Goal: Task Accomplishment & Management: Complete application form

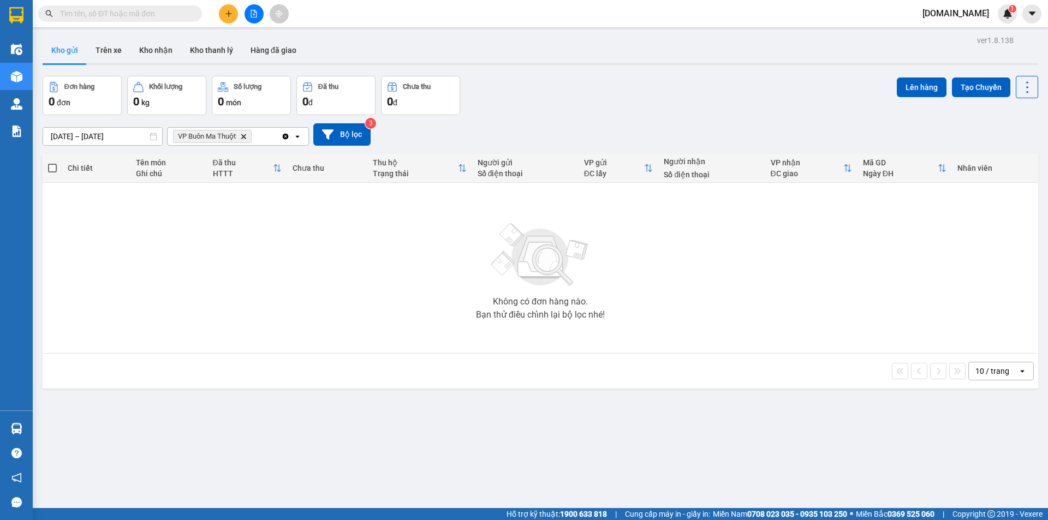
click at [233, 13] on button at bounding box center [228, 13] width 19 height 19
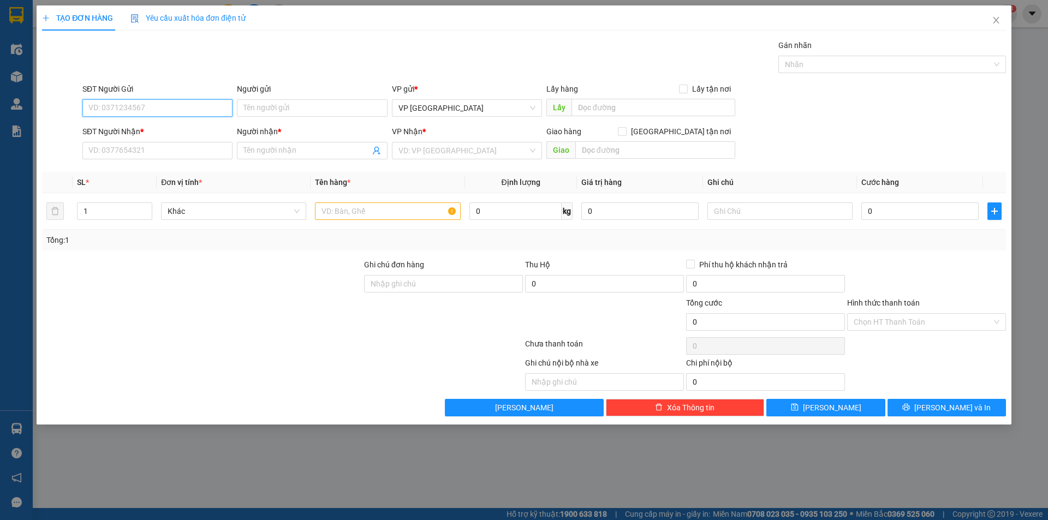
click at [199, 112] on input "SĐT Người Gửi" at bounding box center [157, 107] width 150 height 17
type input "03898857583"
click at [247, 113] on input "Người gửi" at bounding box center [312, 107] width 150 height 17
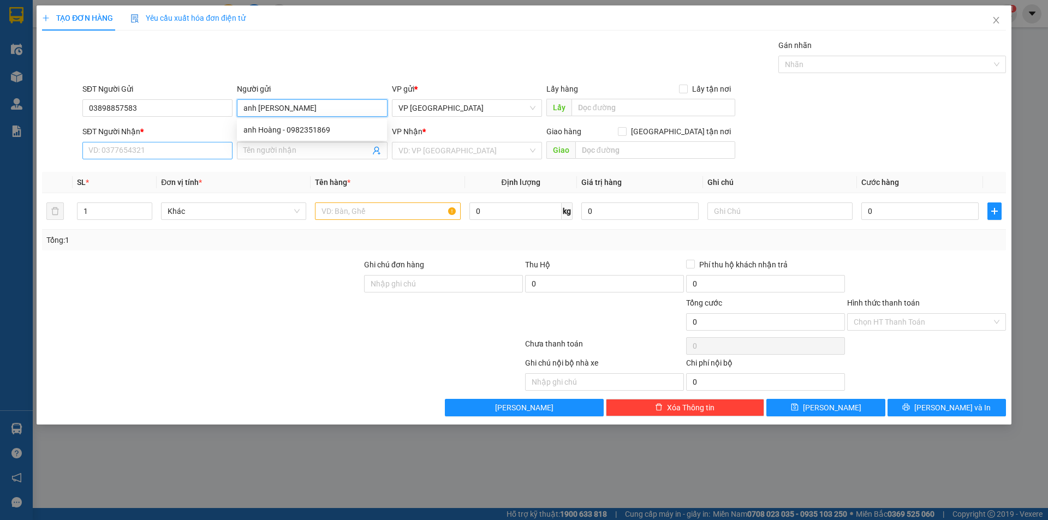
type input "anh [PERSON_NAME]"
click at [153, 154] on input "SĐT Người Nhận *" at bounding box center [157, 150] width 150 height 17
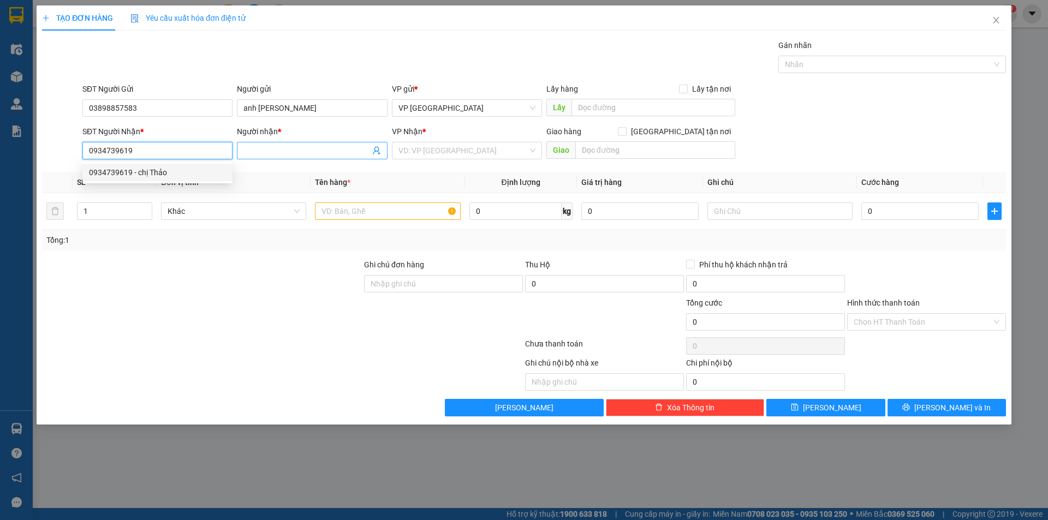
type input "0934739619"
click at [249, 149] on input "Người nhận *" at bounding box center [306, 151] width 126 height 12
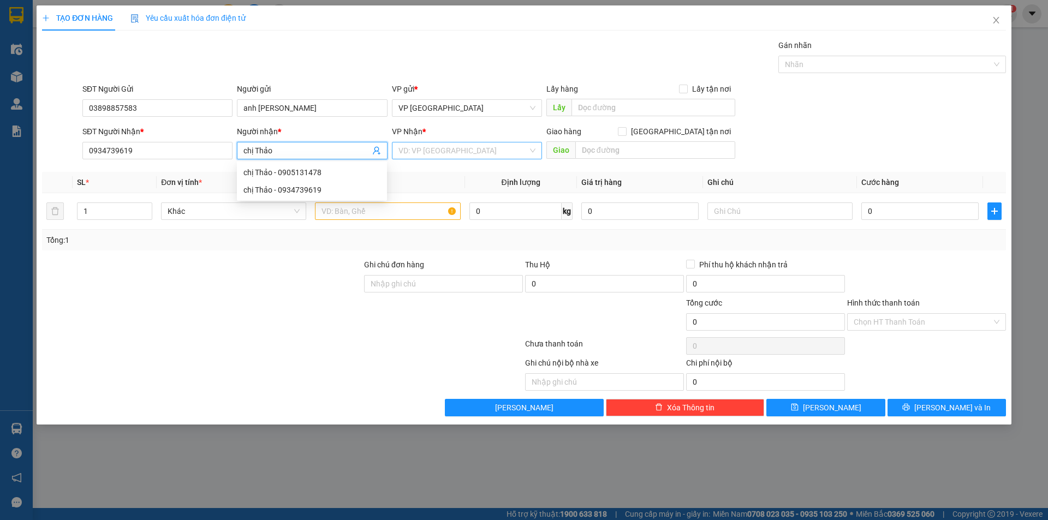
type input "chị Thảo"
click at [413, 153] on input "search" at bounding box center [462, 150] width 129 height 16
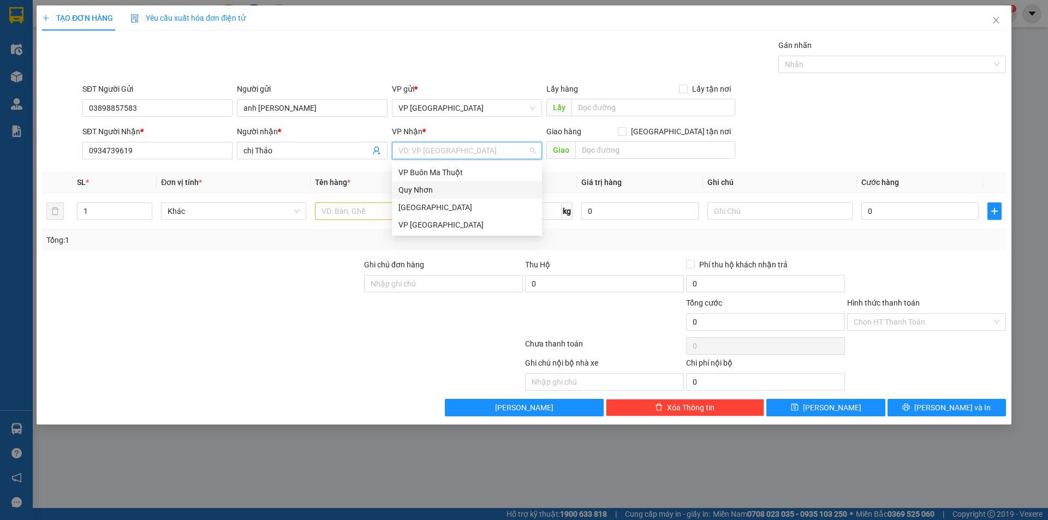
click at [456, 193] on div "Quy Nhơn" at bounding box center [466, 190] width 137 height 12
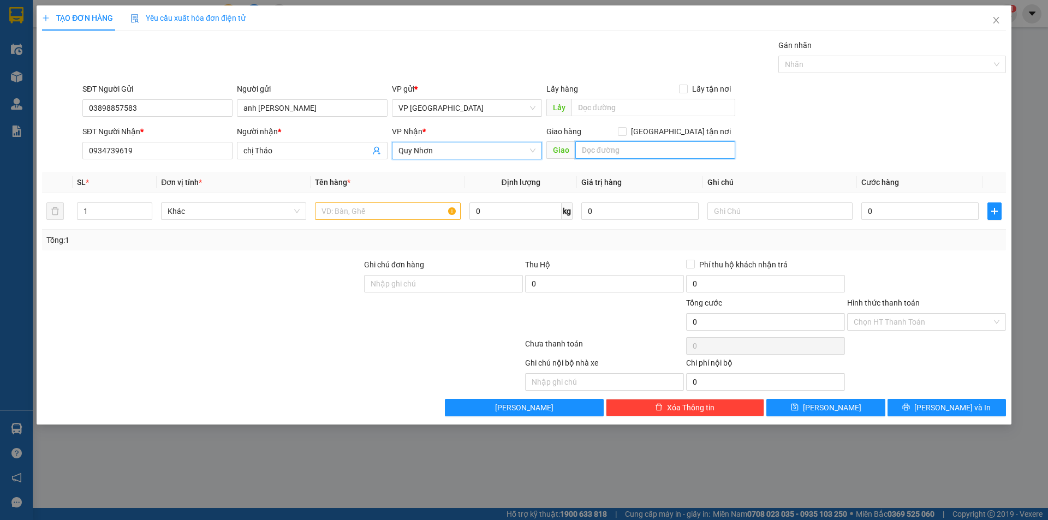
click at [606, 150] on input "text" at bounding box center [655, 149] width 160 height 17
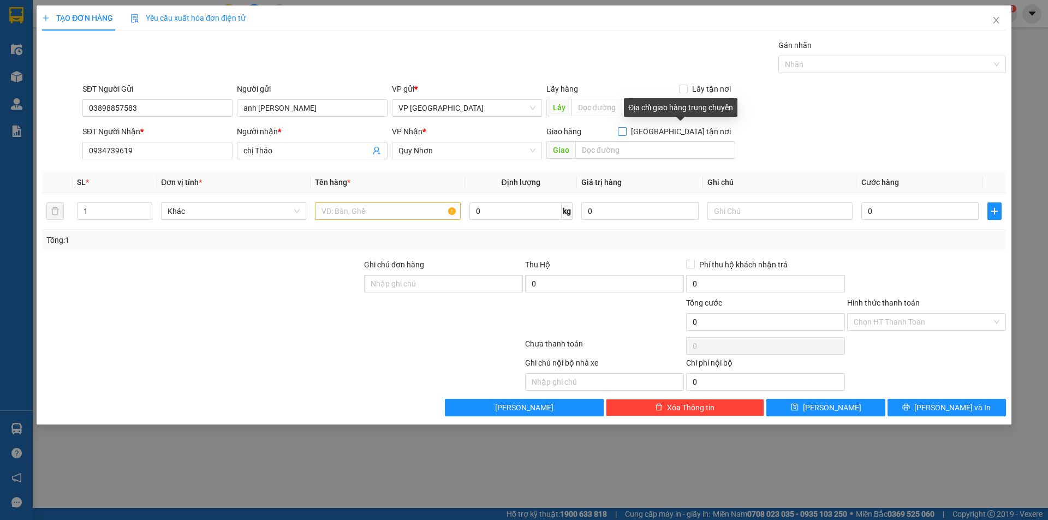
click at [627, 130] on span at bounding box center [622, 131] width 9 height 9
click at [625, 130] on input "[GEOGRAPHIC_DATA] tận nơi" at bounding box center [622, 131] width 8 height 8
checkbox input "true"
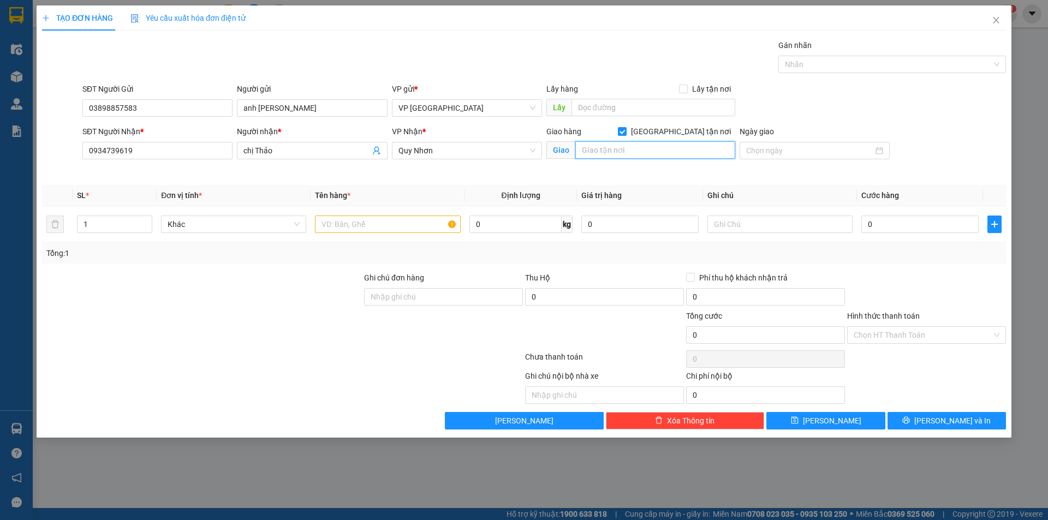
click at [646, 148] on input "text" at bounding box center [655, 149] width 160 height 17
type input "276/44 [PERSON_NAME] , [PERSON_NAME], QN"
click at [848, 149] on input "Ngày giao" at bounding box center [809, 151] width 127 height 12
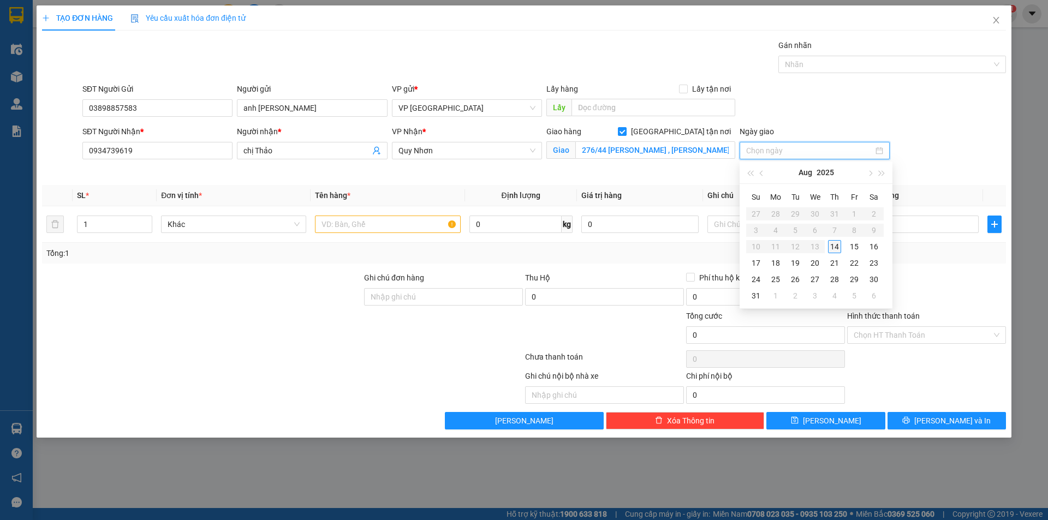
type input "[DATE]"
click at [833, 245] on div "14" at bounding box center [834, 246] width 13 height 13
click at [361, 228] on input "text" at bounding box center [387, 224] width 145 height 17
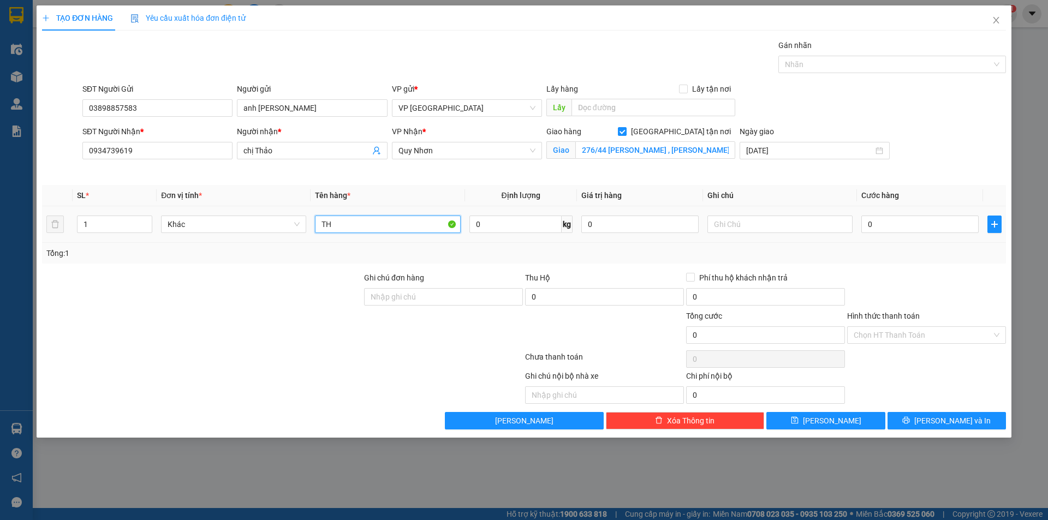
type input "T"
type input "thùng xốp"
click at [881, 224] on input "0" at bounding box center [919, 224] width 117 height 17
type input "4"
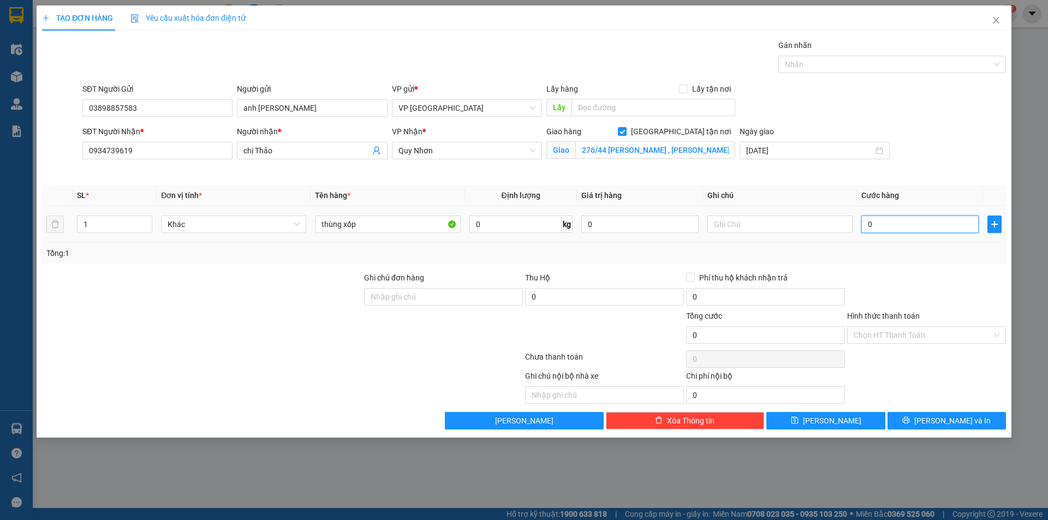
type input "4"
type input "40"
type input "400"
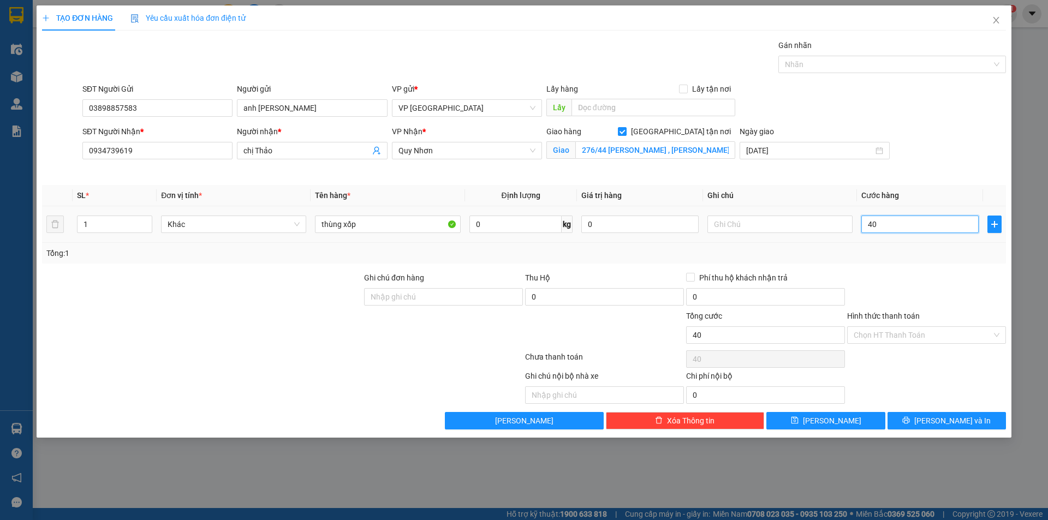
type input "400"
type input "4.000"
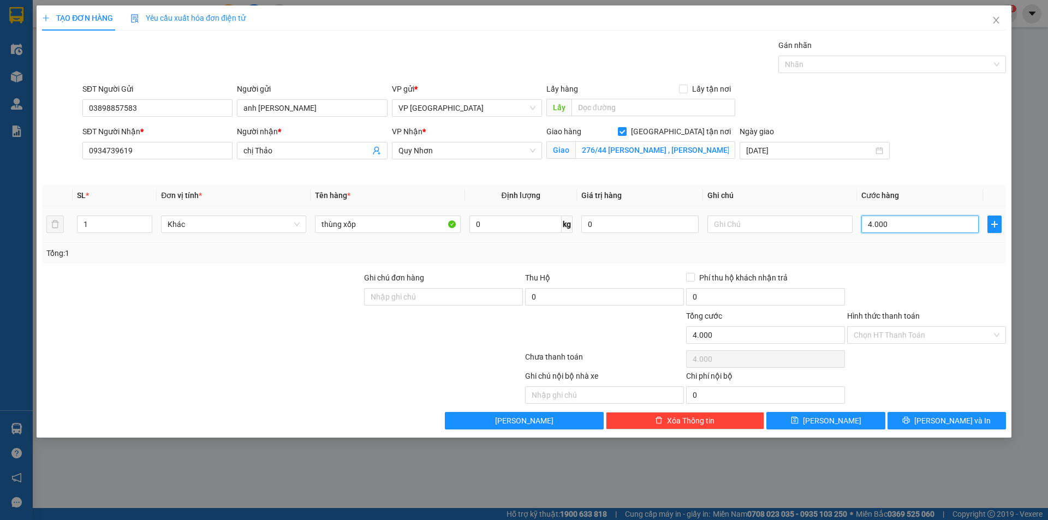
type input "40.000"
click at [880, 335] on input "Hình thức thanh toán" at bounding box center [923, 335] width 138 height 16
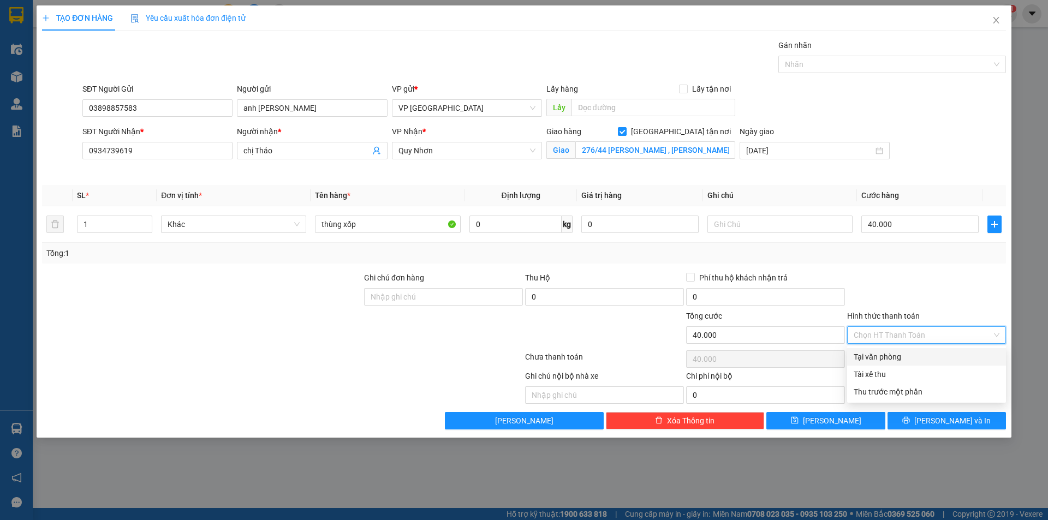
click at [885, 357] on div "Tại văn phòng" at bounding box center [927, 357] width 146 height 12
type input "0"
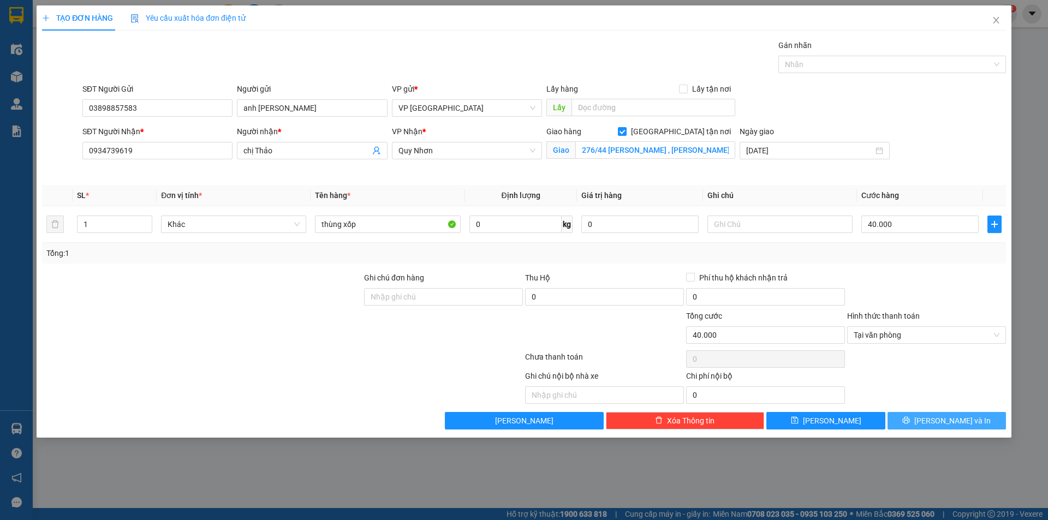
click at [916, 419] on button "[PERSON_NAME] và In" at bounding box center [946, 420] width 118 height 17
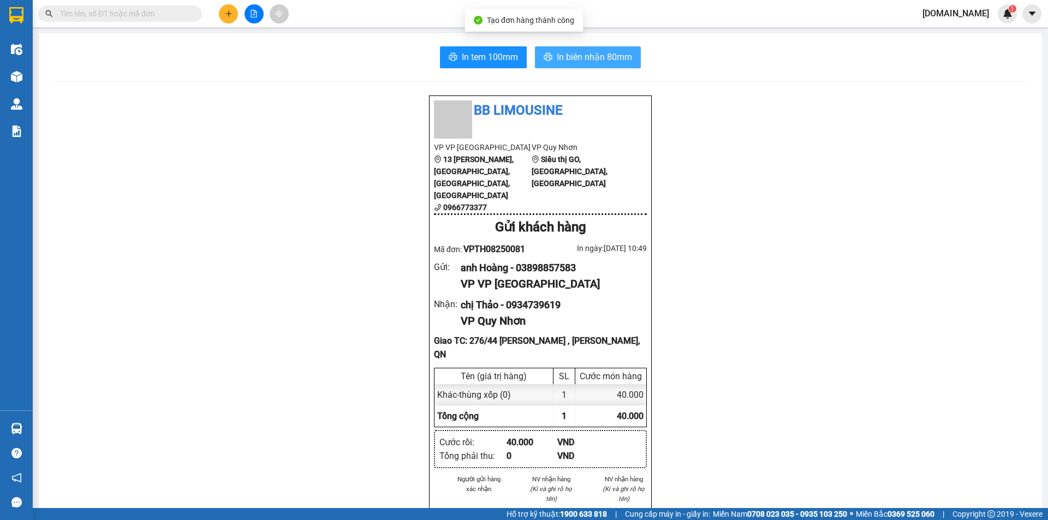
click at [580, 48] on button "In biên nhận 80mm" at bounding box center [588, 57] width 106 height 22
click at [594, 55] on span "In biên nhận 80mm" at bounding box center [594, 57] width 75 height 14
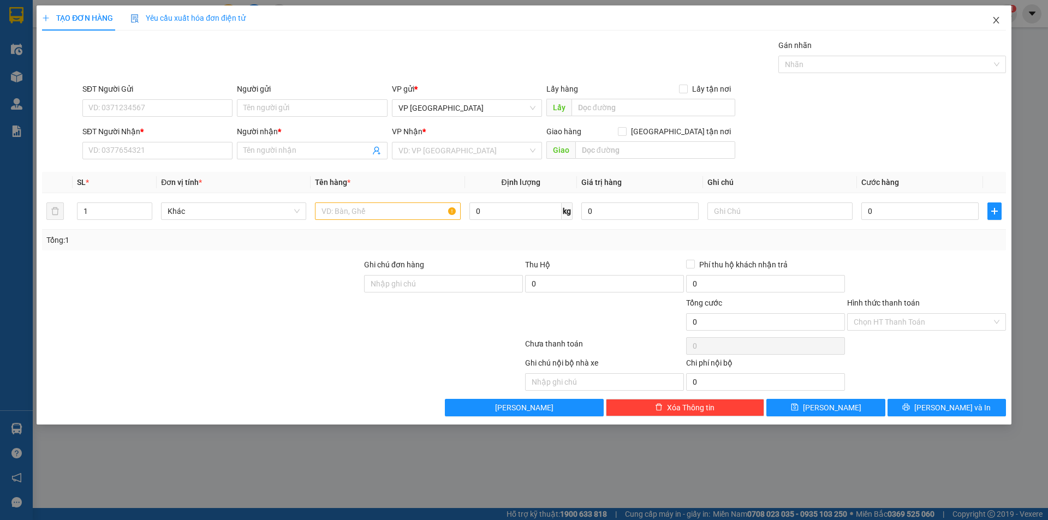
click at [999, 19] on icon "close" at bounding box center [996, 20] width 9 height 9
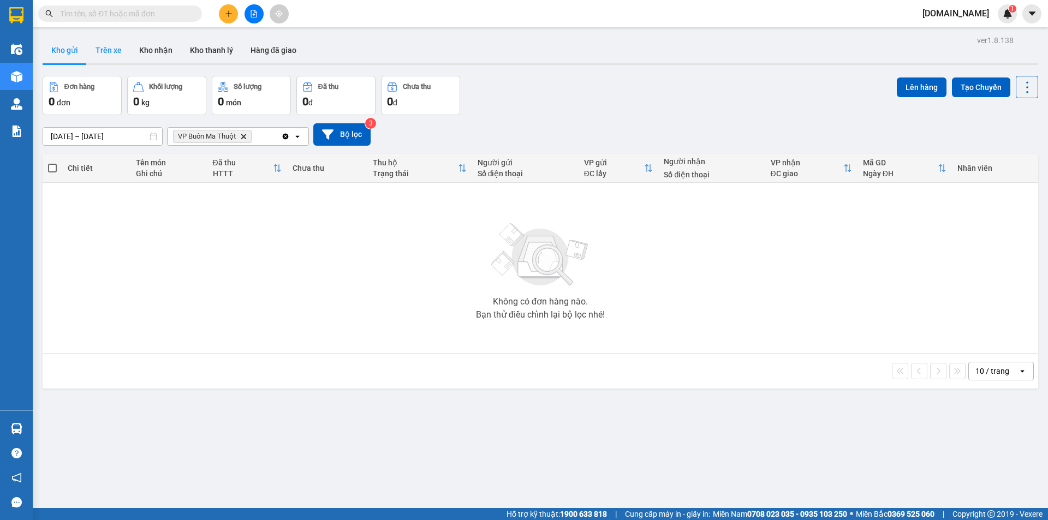
click at [92, 55] on button "Trên xe" at bounding box center [109, 50] width 44 height 26
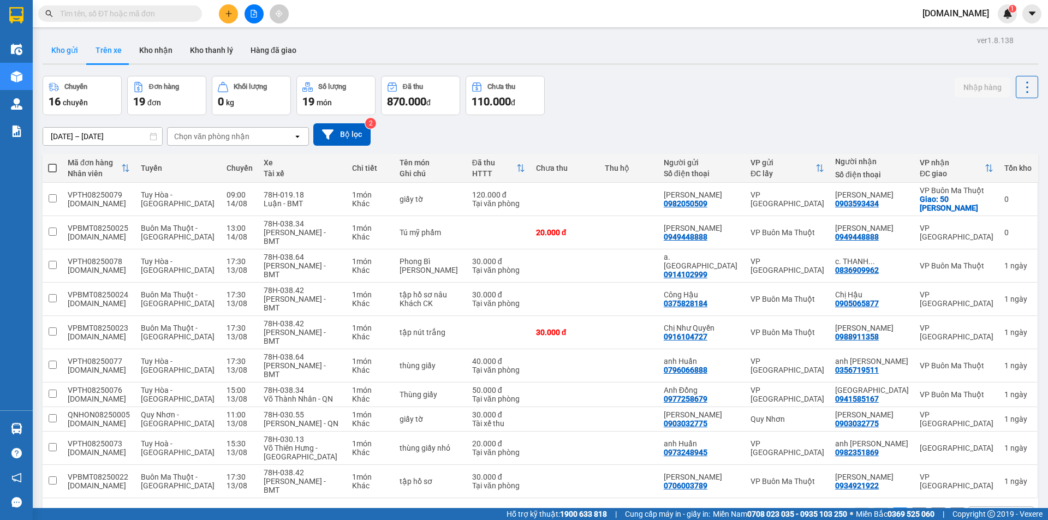
click at [69, 51] on button "Kho gửi" at bounding box center [65, 50] width 44 height 26
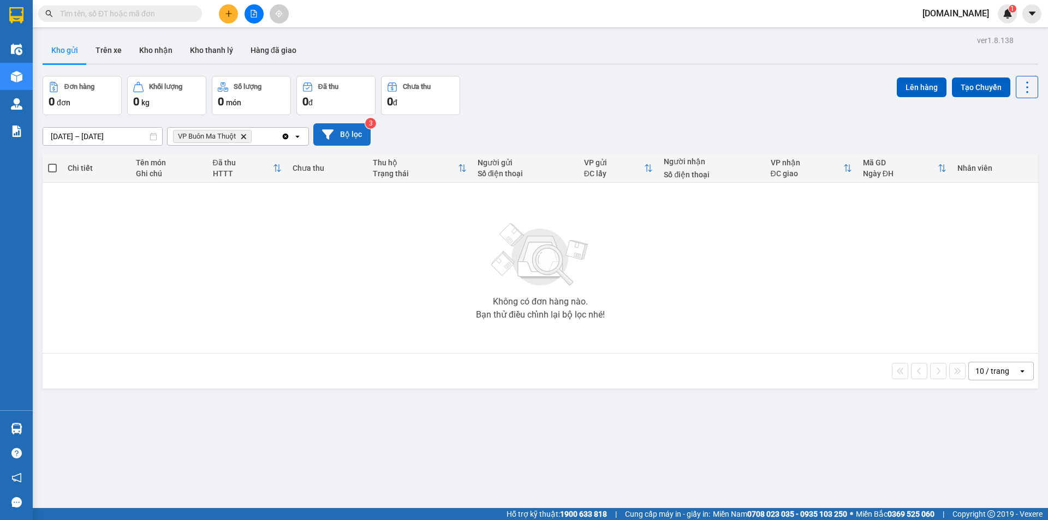
click at [355, 127] on button "Bộ lọc" at bounding box center [341, 134] width 57 height 22
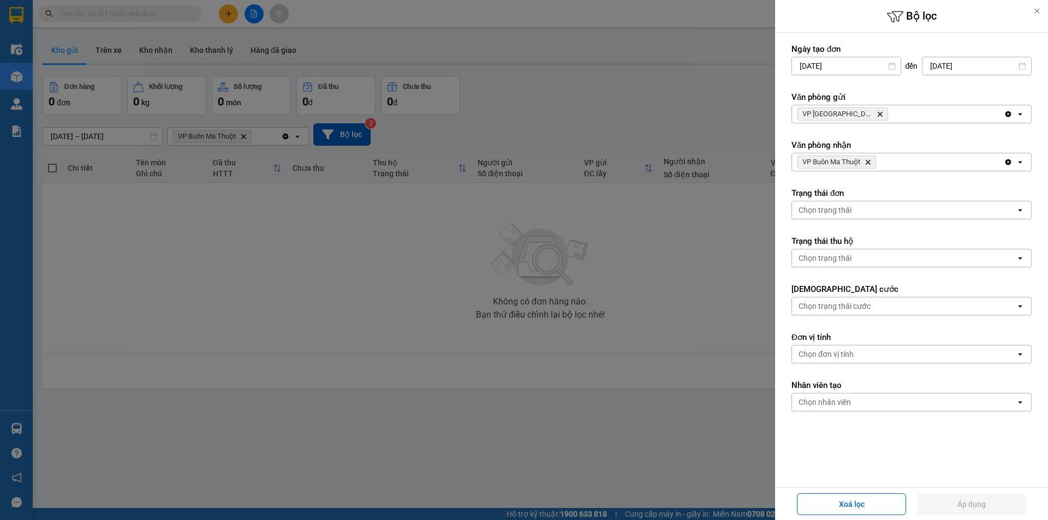
click at [867, 162] on icon "Delete" at bounding box center [868, 162] width 7 height 7
click at [857, 168] on div "Chọn văn phòng" at bounding box center [904, 161] width 224 height 17
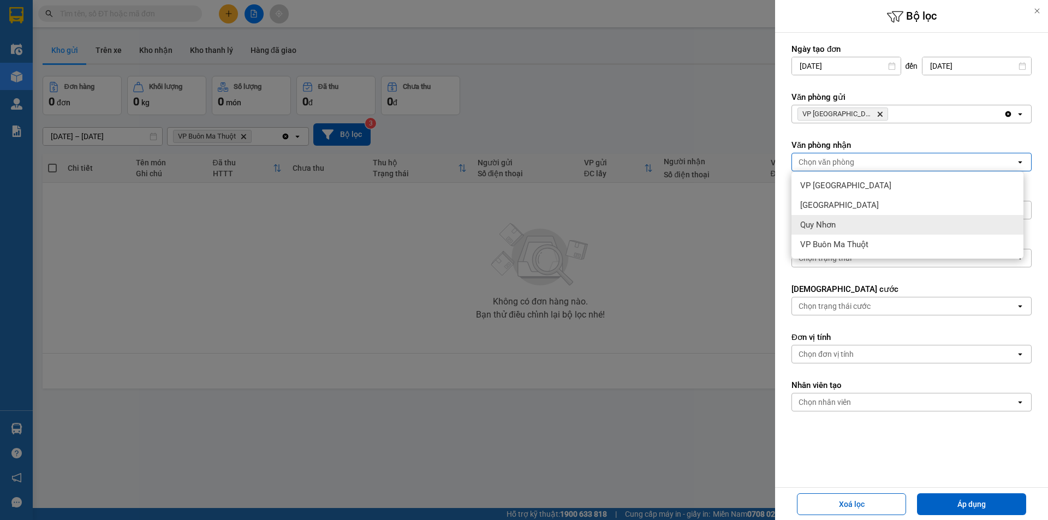
click at [854, 223] on div "Quy Nhơn" at bounding box center [907, 225] width 232 height 20
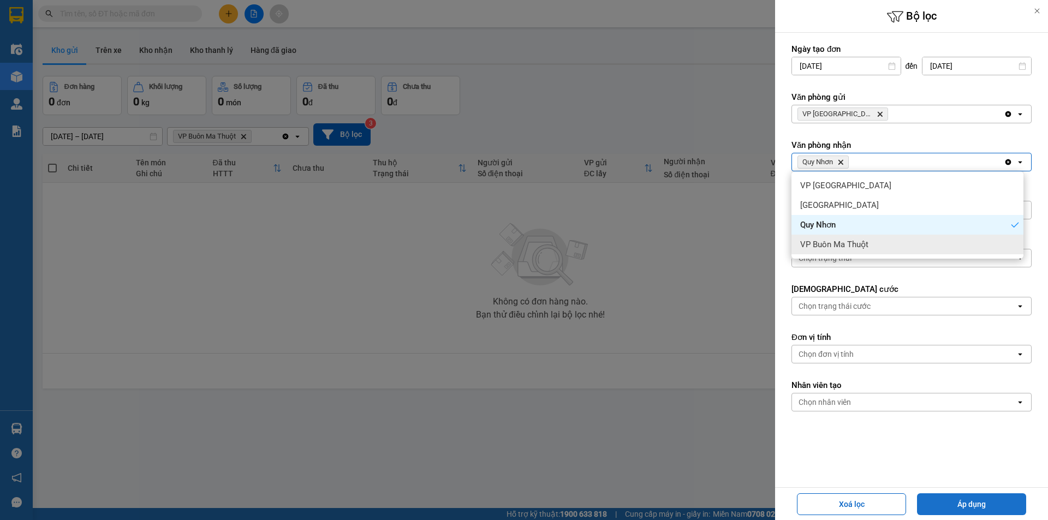
click at [977, 513] on button "Áp dụng" at bounding box center [971, 504] width 109 height 22
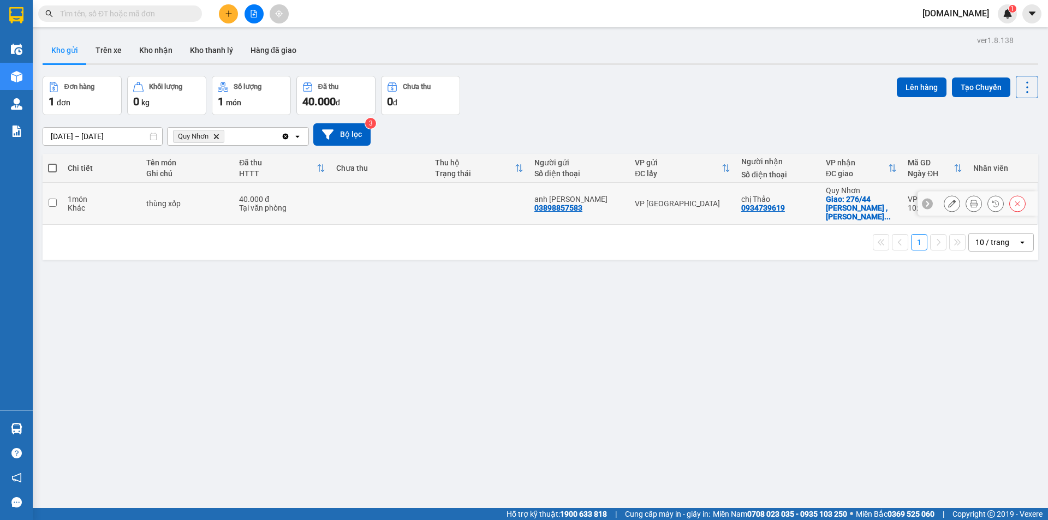
click at [430, 206] on td at bounding box center [380, 204] width 99 height 42
checkbox input "true"
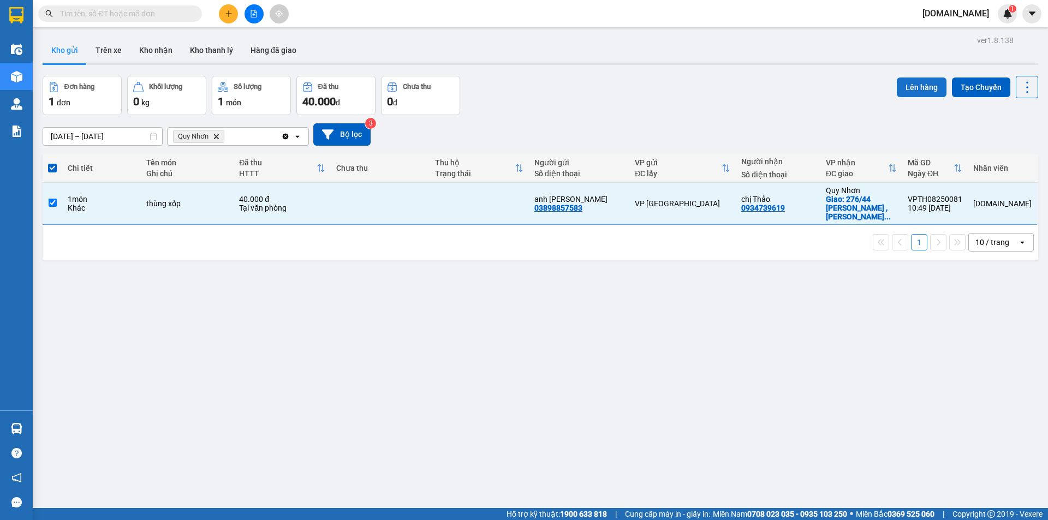
click at [897, 88] on button "Lên hàng" at bounding box center [922, 88] width 50 height 20
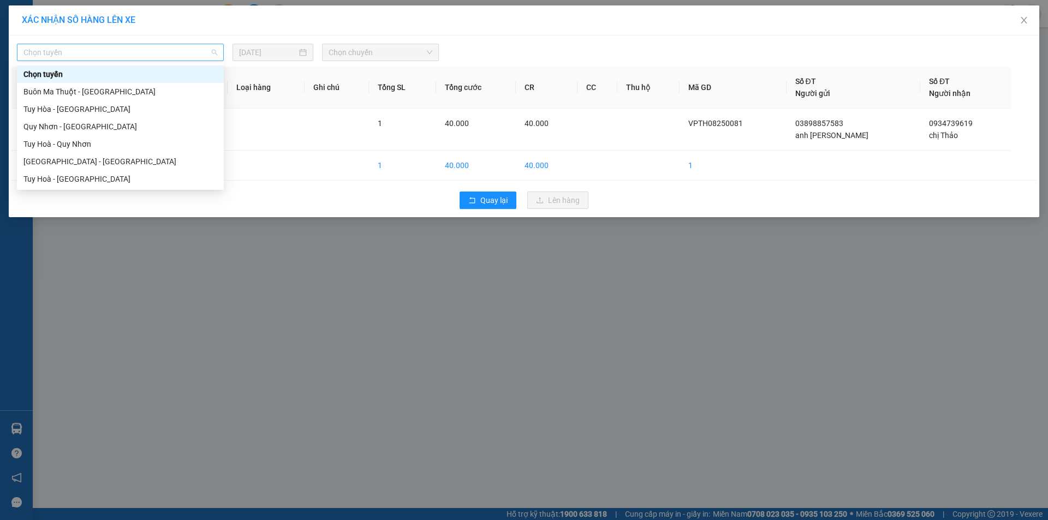
click at [129, 58] on span "Chọn tuyến" at bounding box center [120, 52] width 194 height 16
click at [96, 139] on div "Tuy Hoà - Quy Nhơn" at bounding box center [120, 144] width 194 height 12
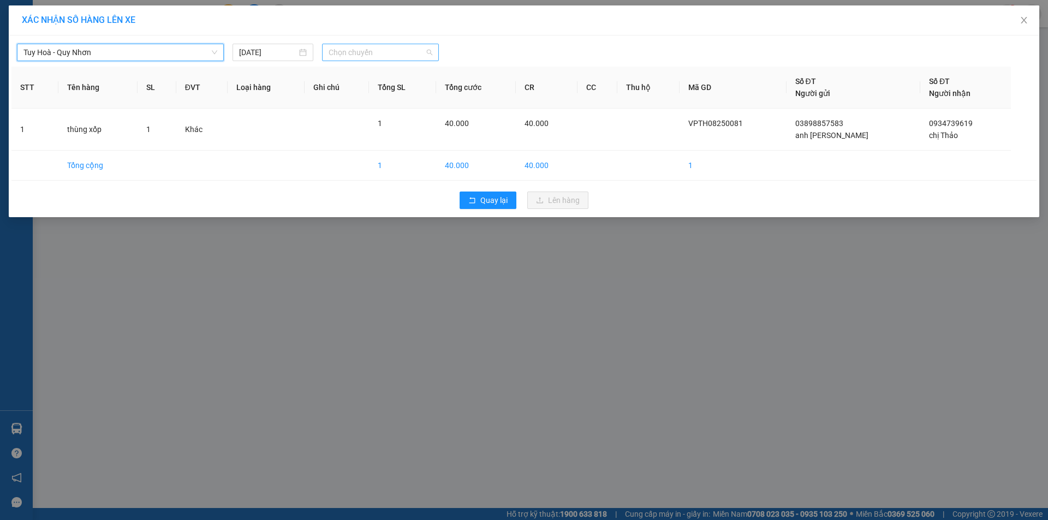
click at [359, 51] on span "Chọn chuyến" at bounding box center [381, 52] width 104 height 16
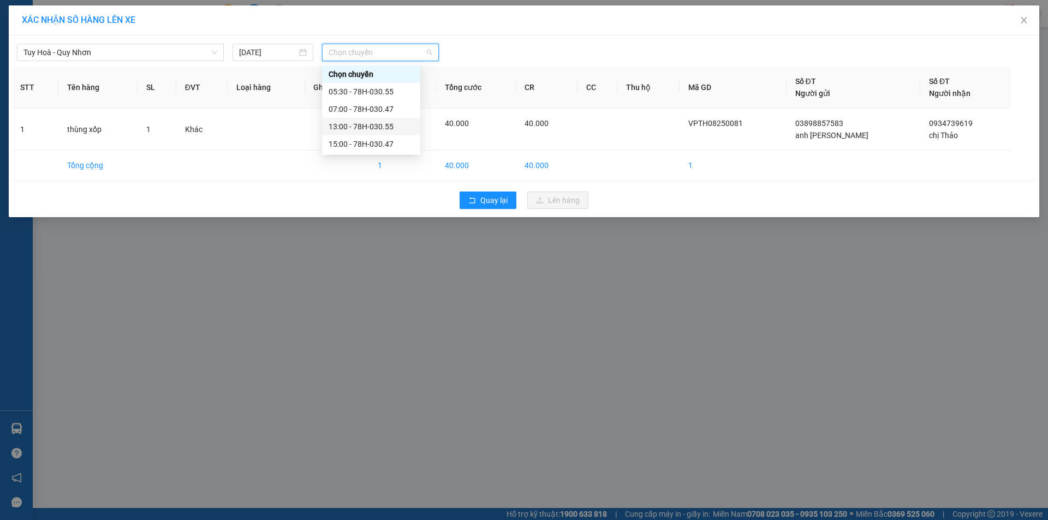
click at [366, 126] on div "13:00 - 78H-030.55" at bounding box center [371, 127] width 85 height 12
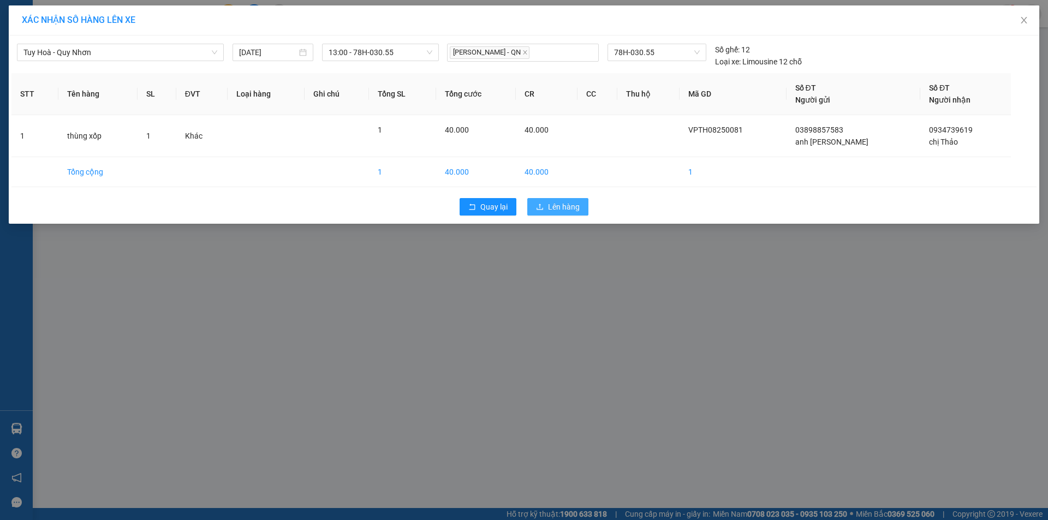
click at [566, 203] on span "Lên hàng" at bounding box center [564, 207] width 32 height 12
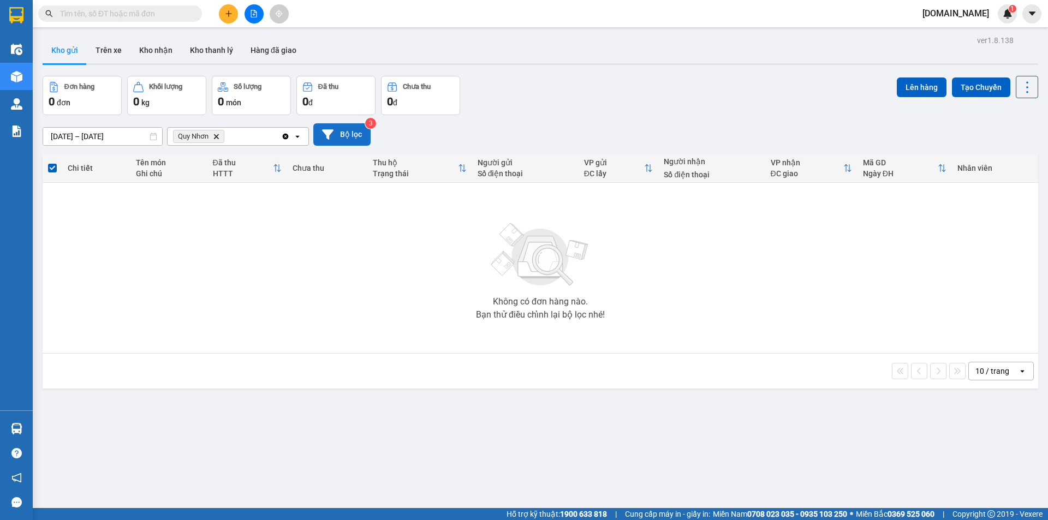
click at [329, 129] on icon at bounding box center [327, 134] width 11 height 11
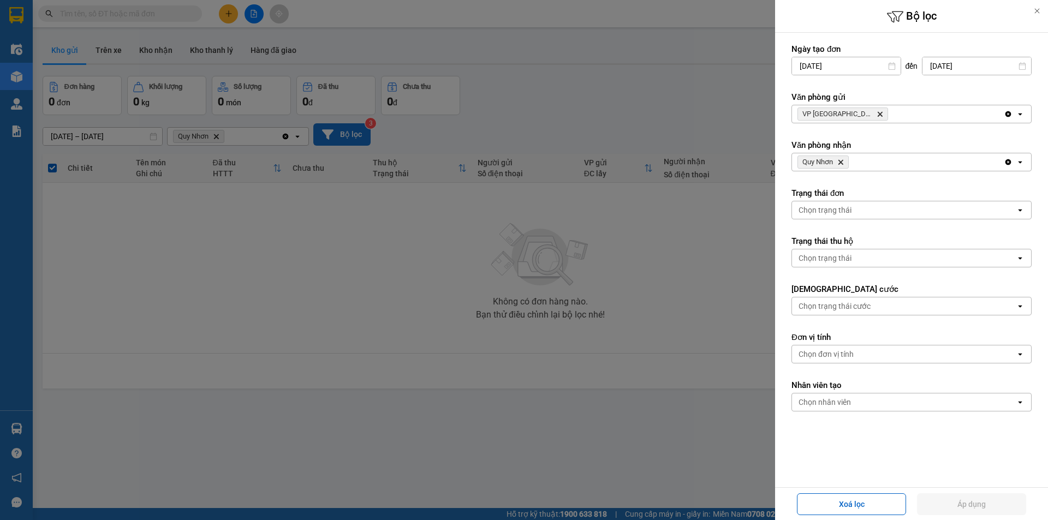
click at [851, 120] on span "VP Tuy Hòa Delete" at bounding box center [842, 114] width 91 height 13
click at [851, 114] on span "VP Tuy Hòa Delete" at bounding box center [842, 114] width 91 height 13
click at [851, 112] on span "VP Tuy Hòa Delete" at bounding box center [842, 114] width 91 height 13
click at [841, 162] on icon "Quy Nhơn, close by backspace" at bounding box center [840, 162] width 5 height 5
click at [847, 164] on div "Chọn văn phòng" at bounding box center [826, 162] width 56 height 11
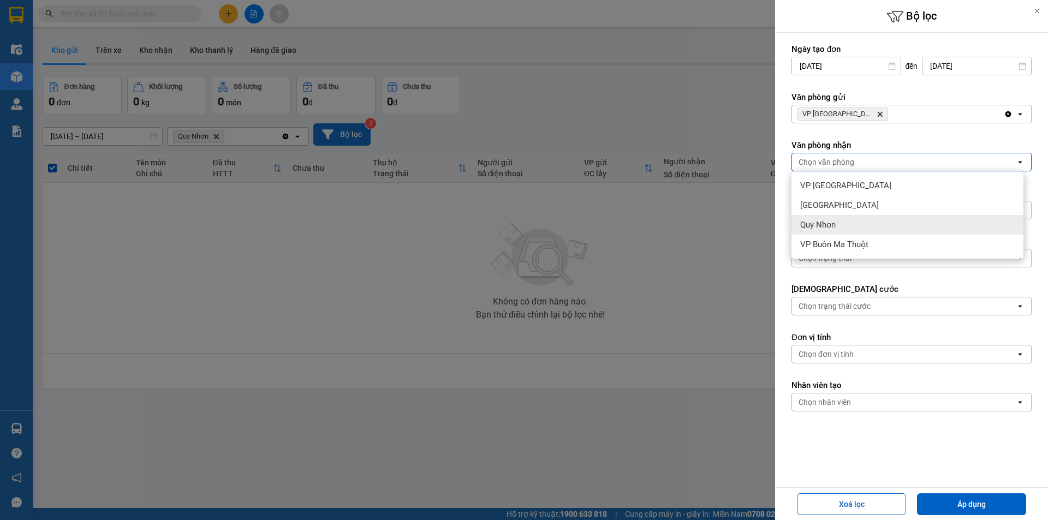
click at [854, 228] on div "Quy Nhơn" at bounding box center [907, 225] width 232 height 20
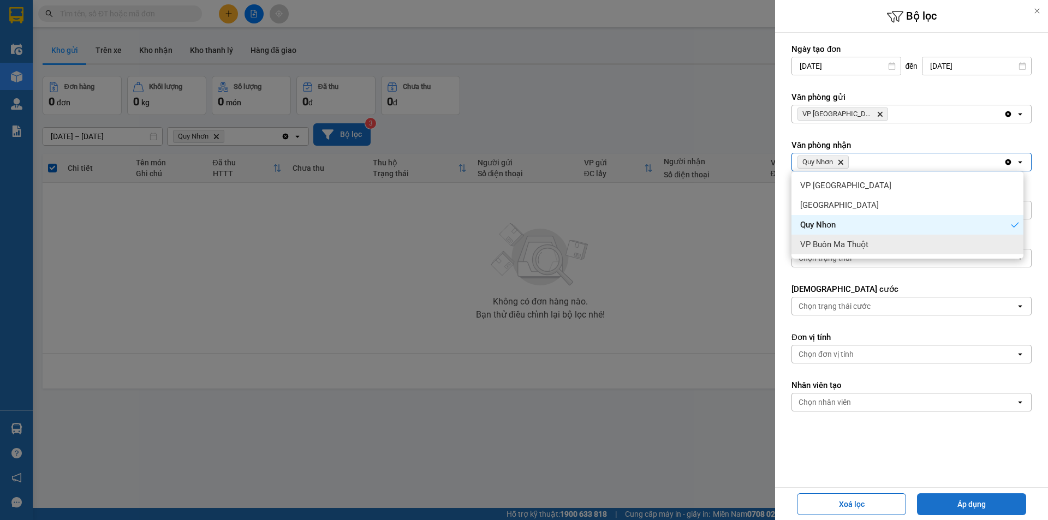
click at [940, 502] on button "Áp dụng" at bounding box center [971, 504] width 109 height 22
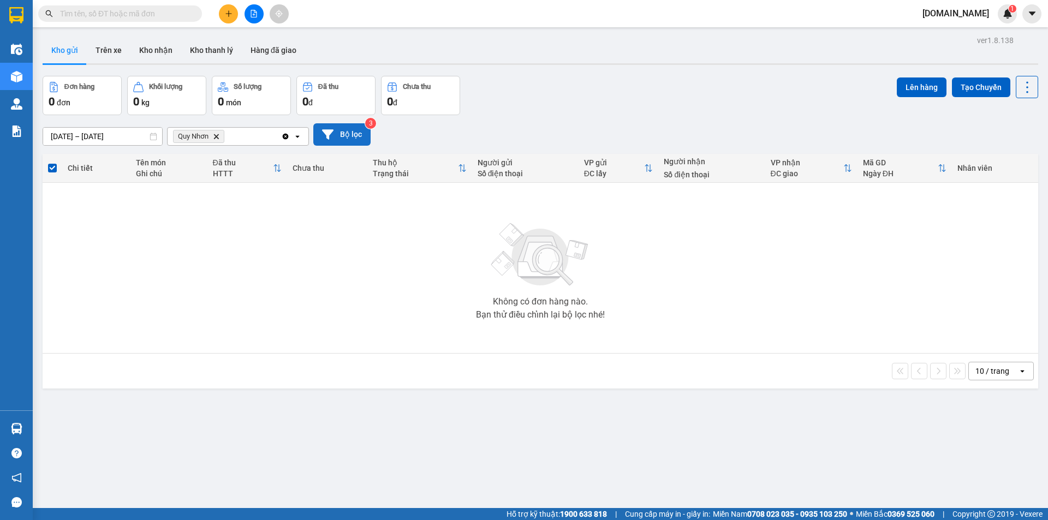
click at [85, 50] on button "Kho gửi" at bounding box center [65, 50] width 44 height 26
click at [112, 47] on button "Trên xe" at bounding box center [109, 50] width 44 height 26
